Goal: Check status

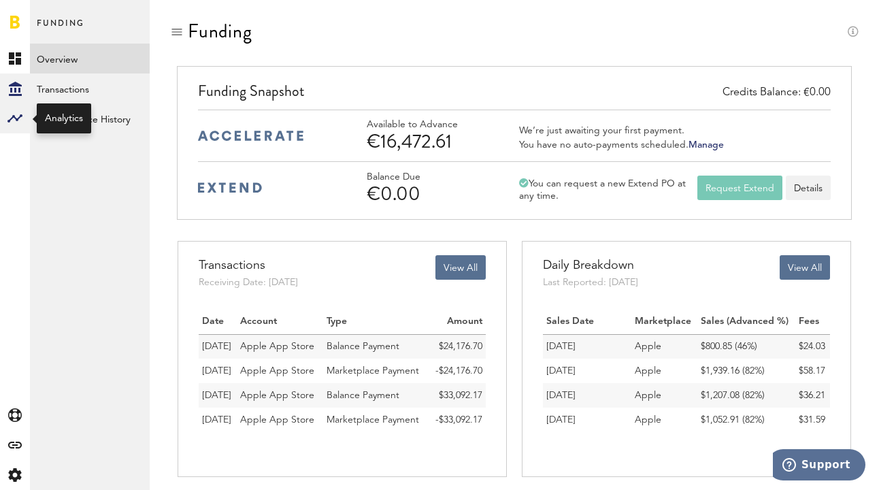
click at [18, 120] on rect at bounding box center [15, 118] width 16 height 16
click at [56, 67] on link "Monetization" at bounding box center [90, 59] width 120 height 30
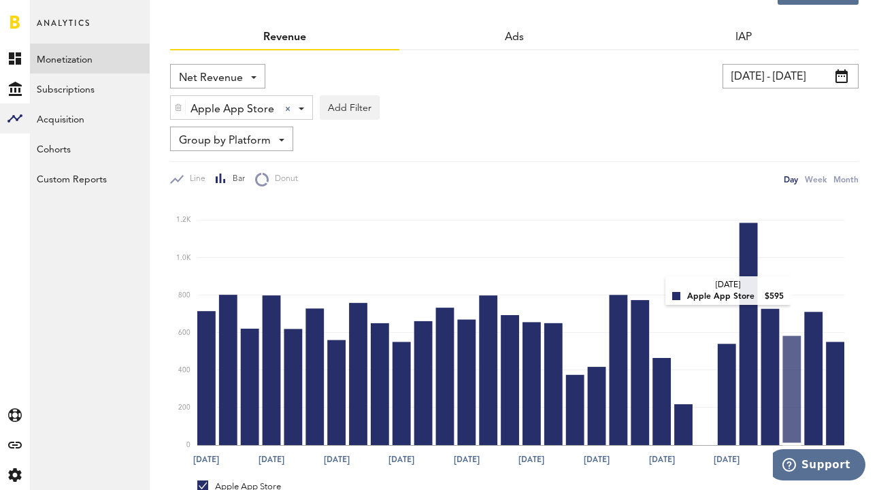
scroll to position [14, 0]
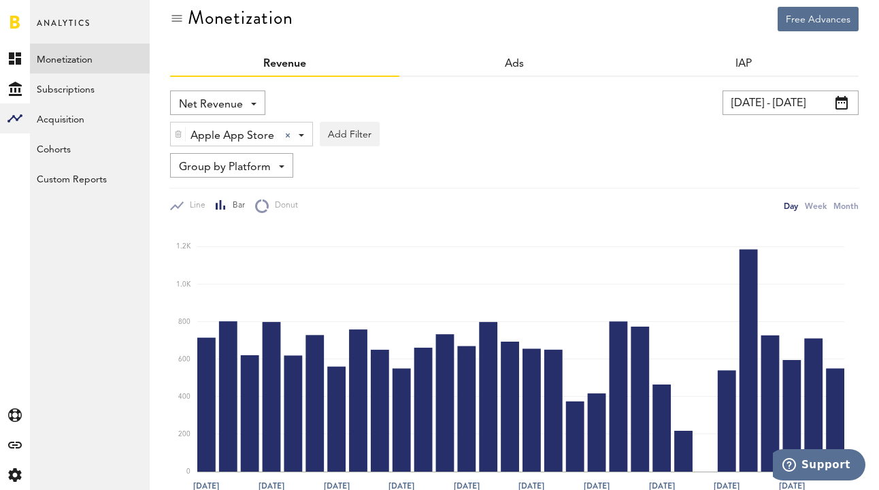
click at [177, 135] on img at bounding box center [178, 134] width 8 height 10
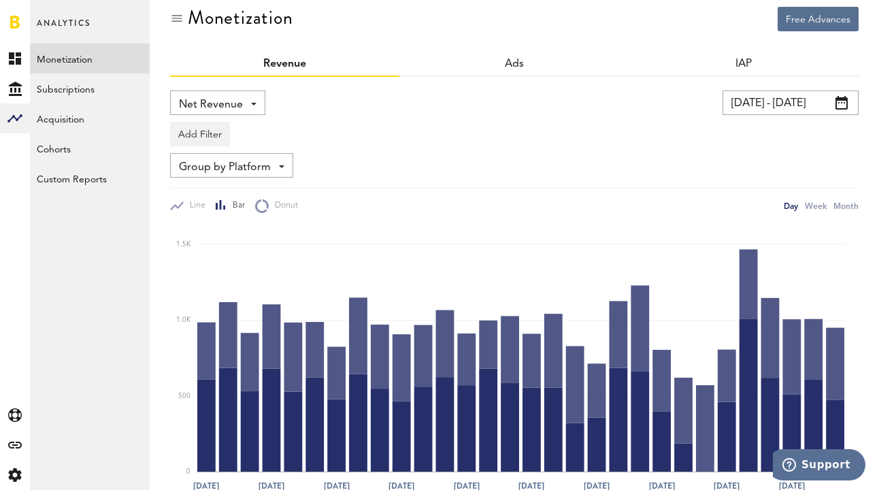
click at [783, 96] on input "[DATE] - [DATE]" at bounding box center [791, 102] width 136 height 24
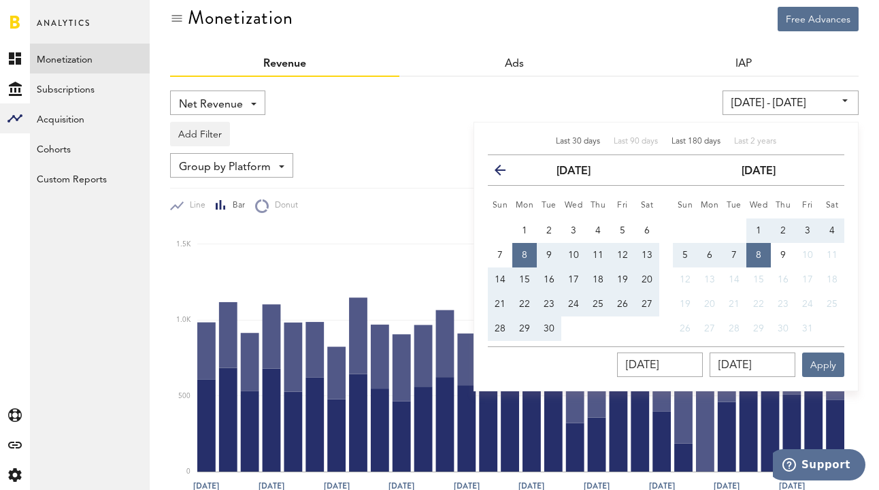
click at [704, 141] on span "Last 180 days" at bounding box center [696, 141] width 49 height 8
type input "11.04.25 - 08.10.25"
type input "11.04.2025"
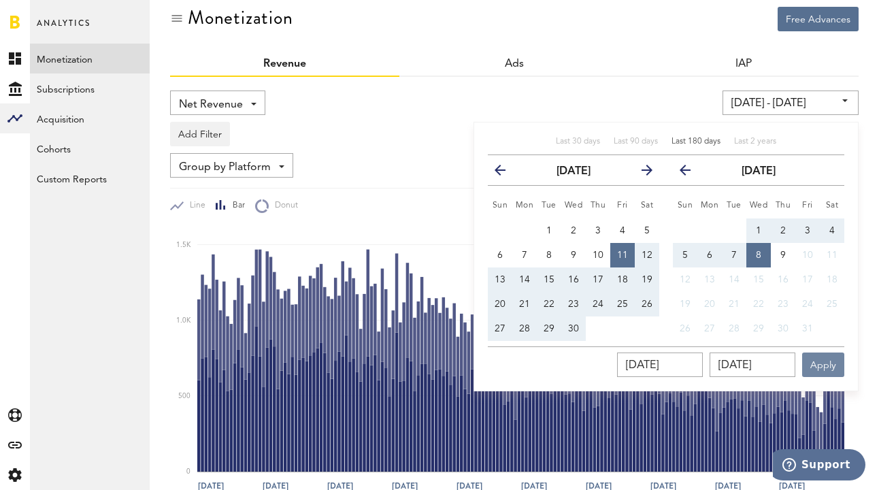
click at [825, 357] on button "Apply" at bounding box center [823, 364] width 42 height 24
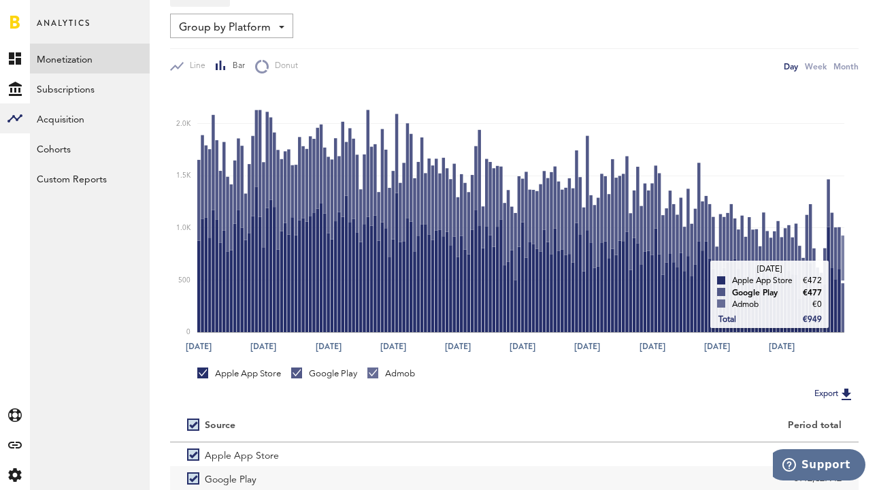
scroll to position [156, 0]
